Goal: Task Accomplishment & Management: Use online tool/utility

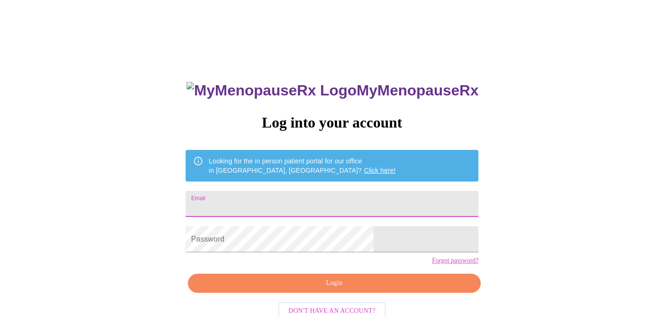
click at [348, 199] on input "Email" at bounding box center [332, 204] width 293 height 26
type input "[PERSON_NAME][EMAIL_ADDRESS][DOMAIN_NAME]"
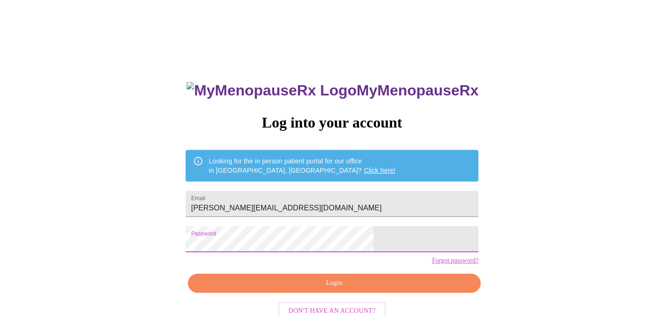
click at [373, 289] on span "Login" at bounding box center [334, 284] width 271 height 12
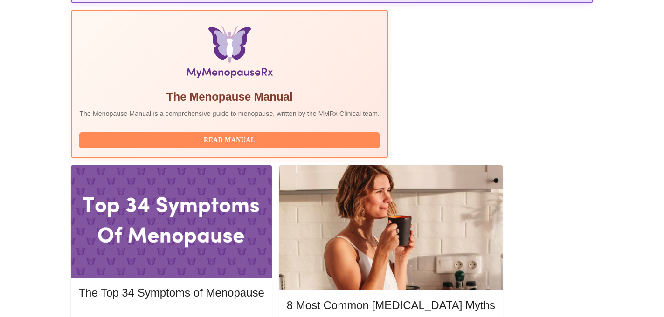
scroll to position [289, 0]
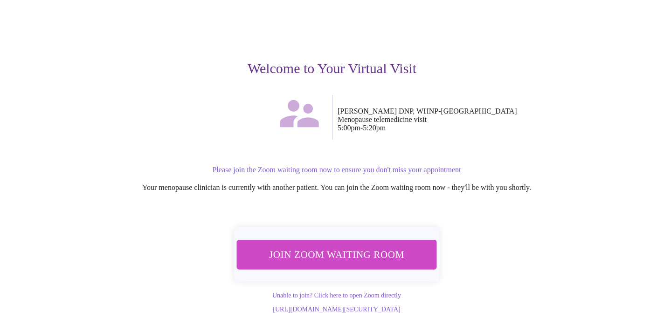
scroll to position [69, 0]
click at [372, 246] on span "Join Zoom Waiting Room" at bounding box center [336, 255] width 183 height 18
